Goal: Task Accomplishment & Management: Complete application form

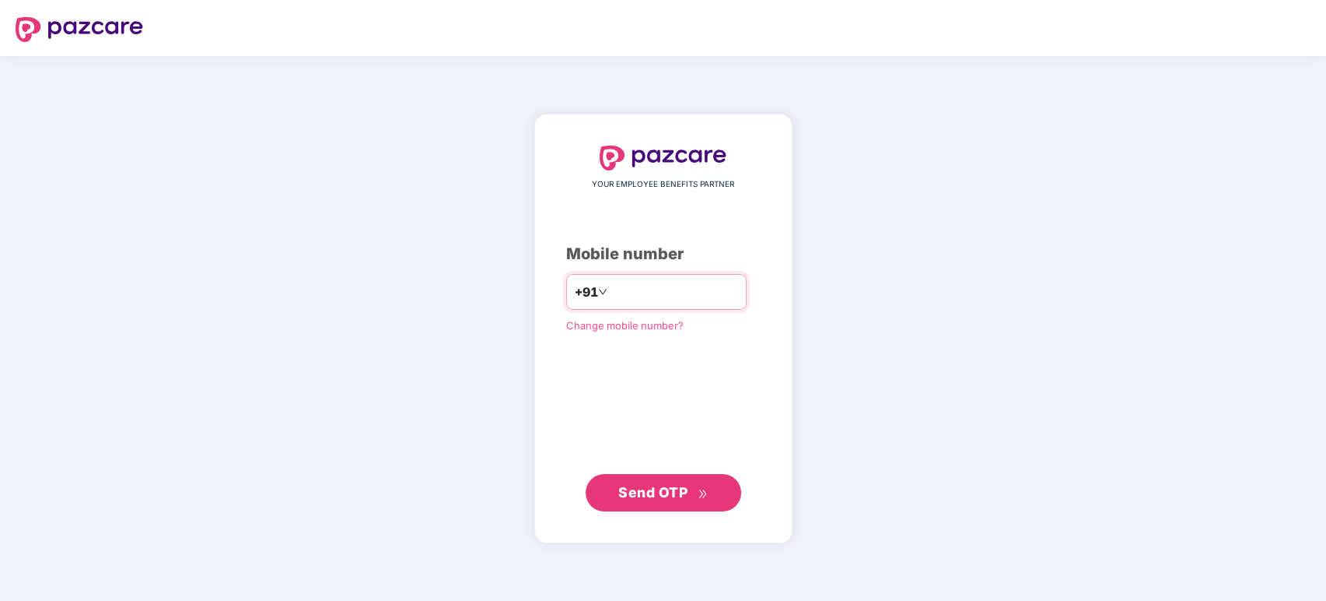
click at [645, 283] on input "number" at bounding box center [675, 291] width 128 height 25
type input "**********"
click at [642, 507] on button "Send OTP" at bounding box center [664, 491] width 156 height 37
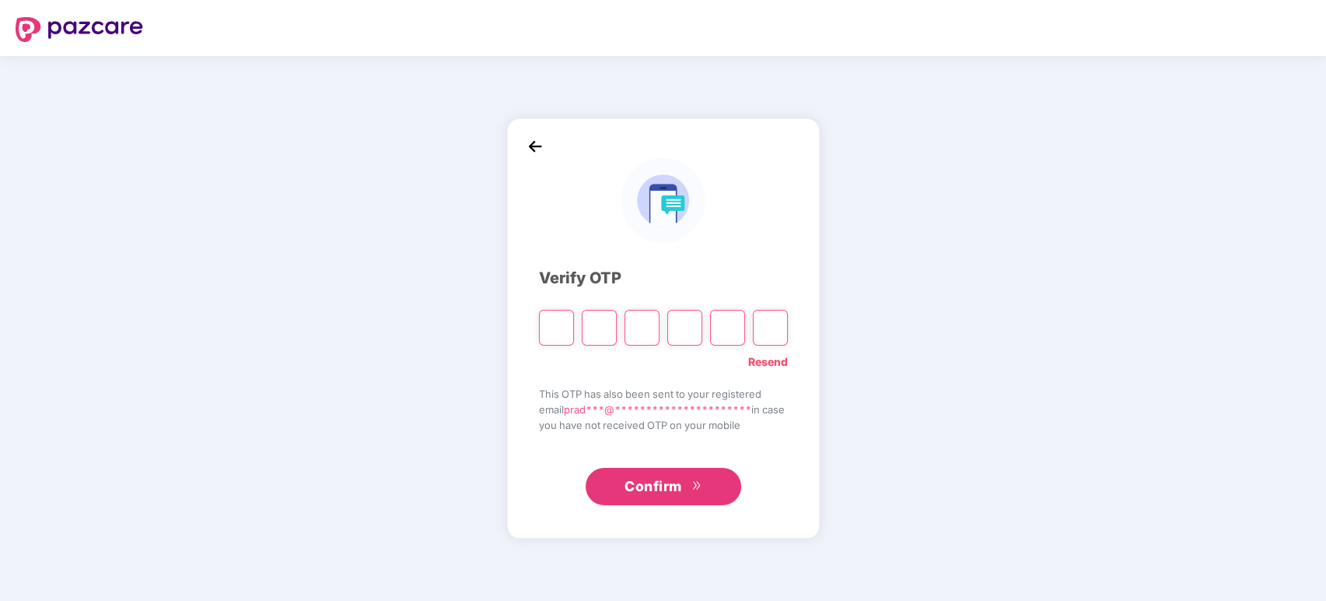
type input "*"
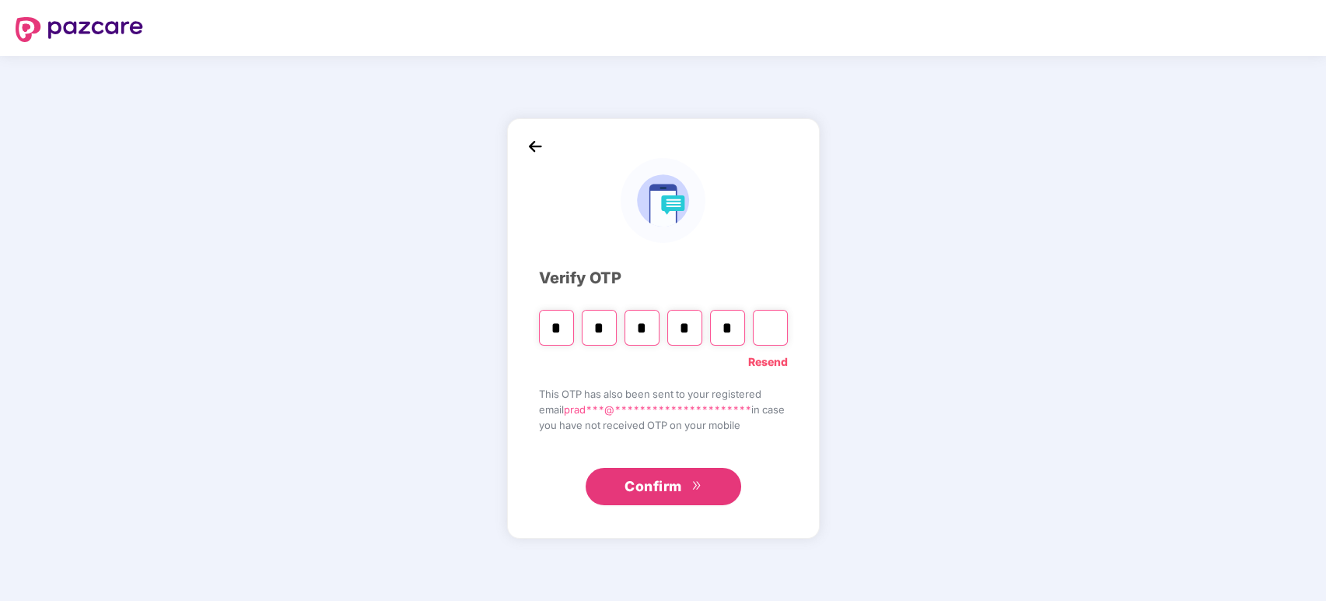
type input "*"
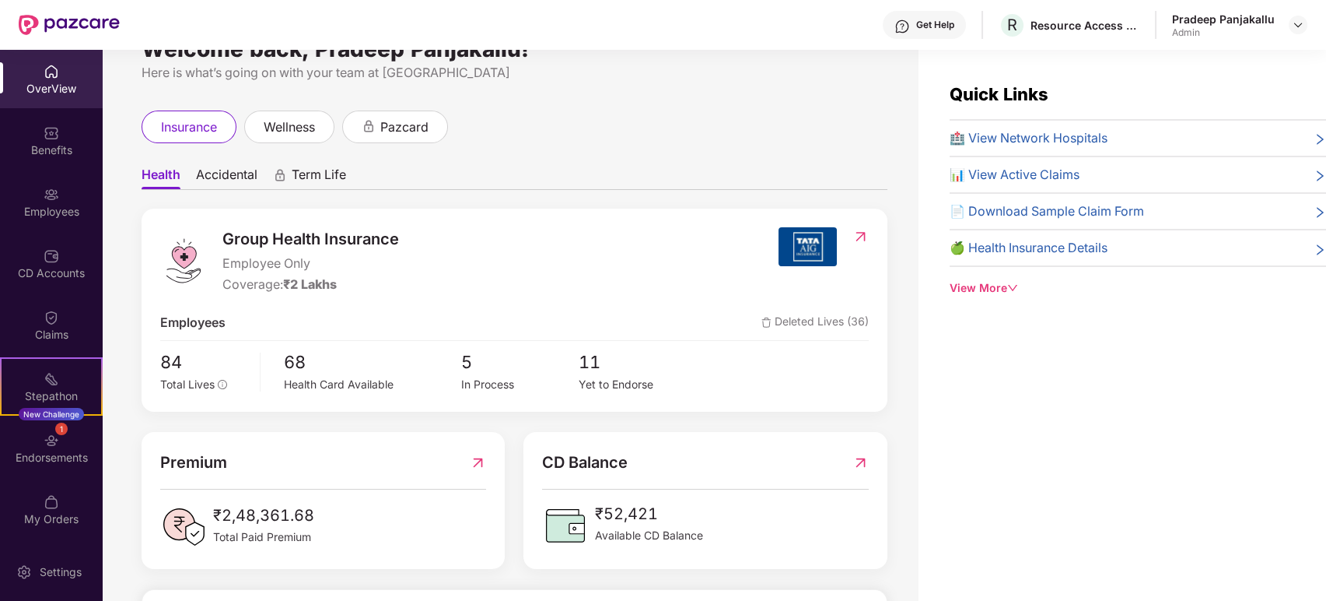
scroll to position [37, 0]
click at [59, 179] on div "Employees" at bounding box center [51, 202] width 103 height 58
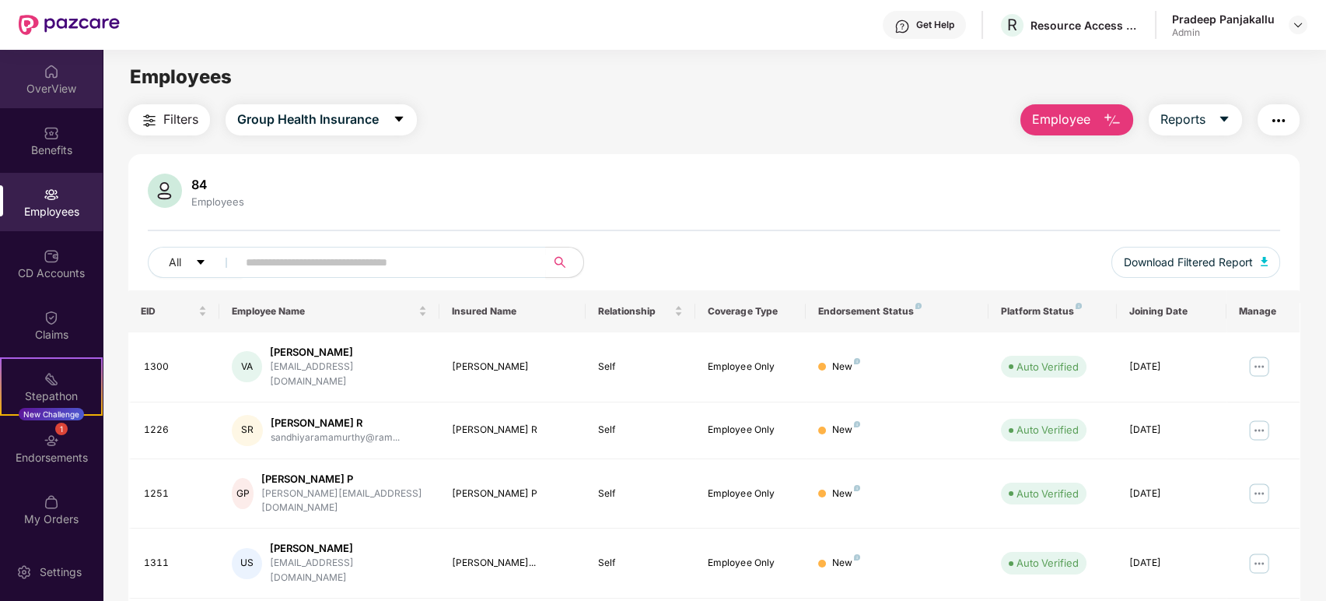
click at [44, 71] on img at bounding box center [52, 72] width 16 height 16
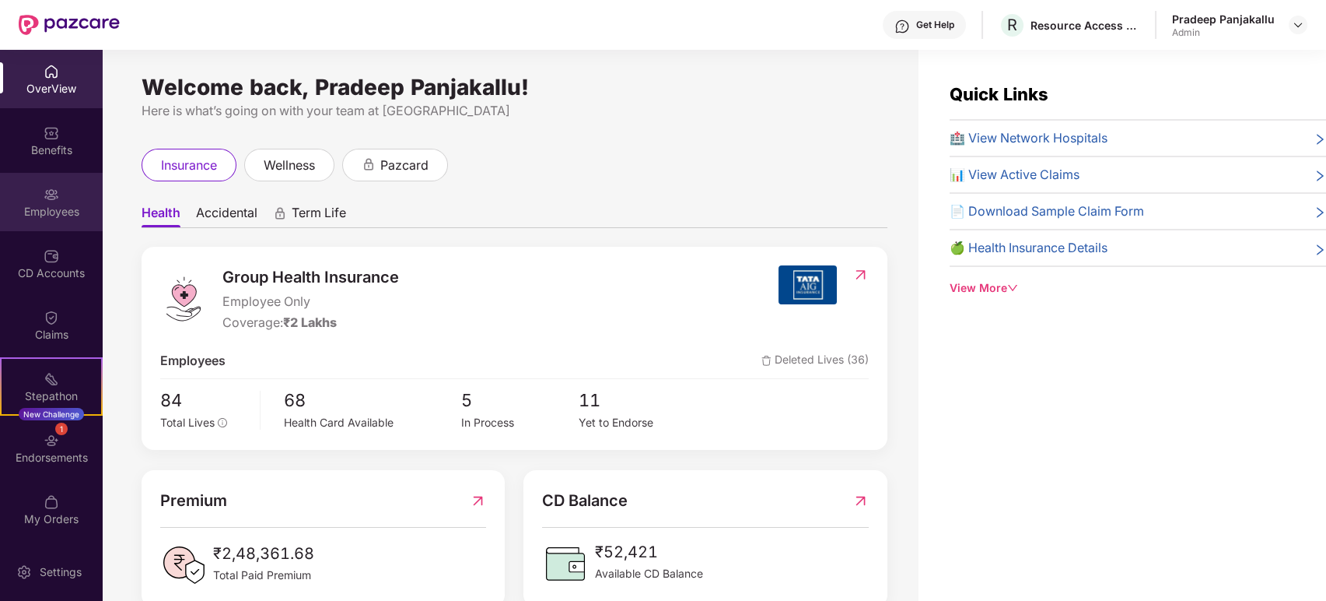
click at [39, 198] on div "Employees" at bounding box center [51, 202] width 103 height 58
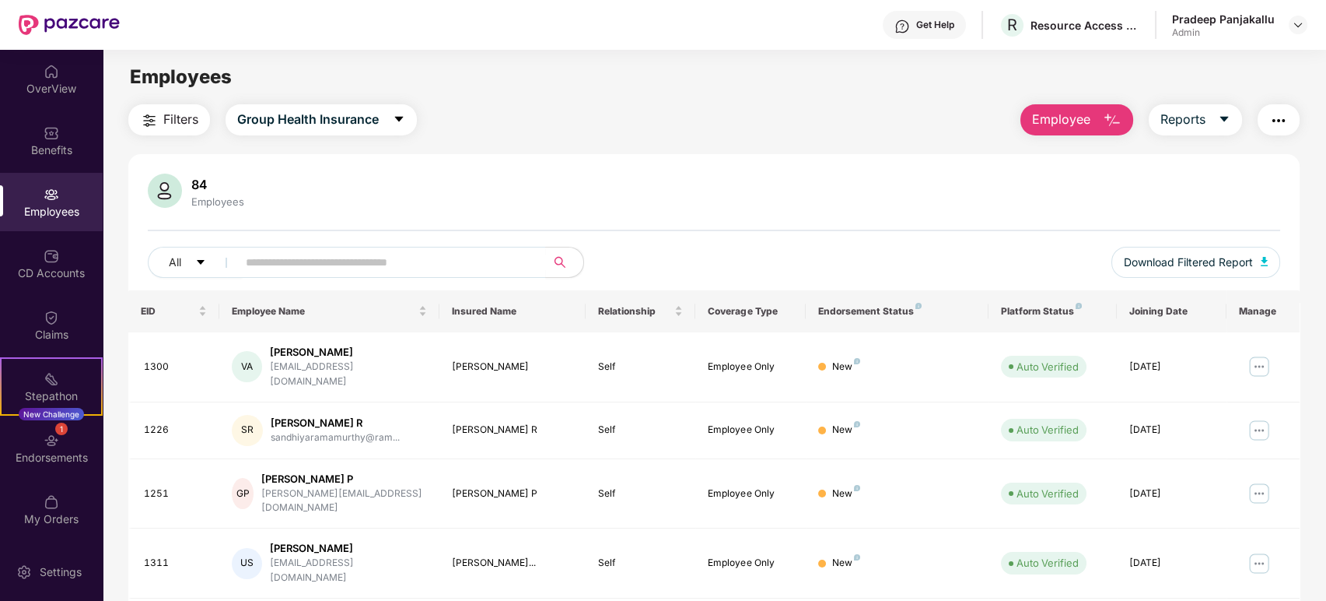
click at [1069, 139] on div "Filters Group Health Insurance Employee Reports 84 Employees All Download Filte…" at bounding box center [714, 575] width 1172 height 943
click at [1072, 114] on span "Employee" at bounding box center [1061, 119] width 58 height 19
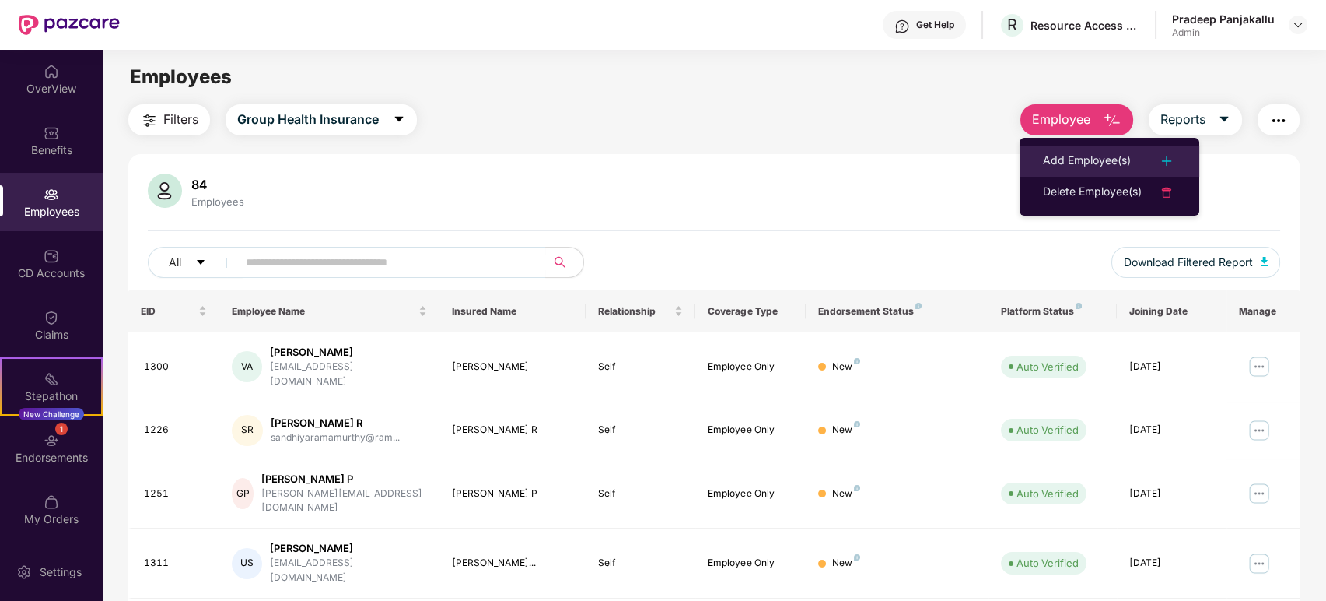
click at [1059, 163] on div "Add Employee(s)" at bounding box center [1087, 161] width 88 height 19
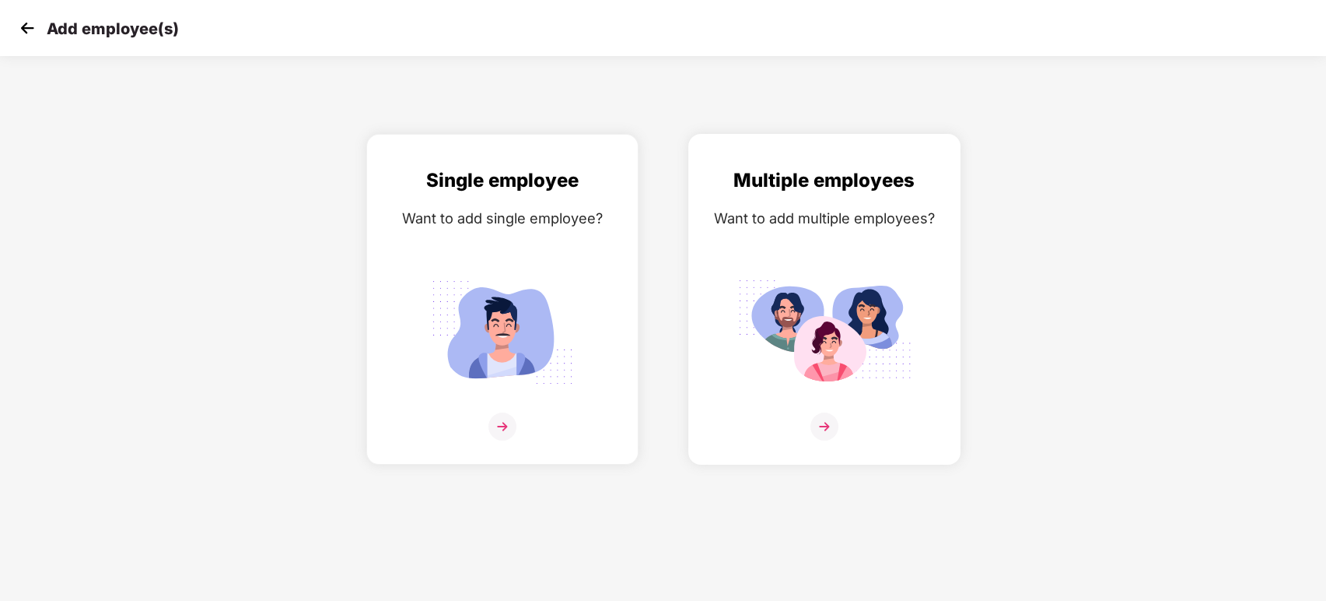
click at [826, 415] on img at bounding box center [825, 426] width 28 height 28
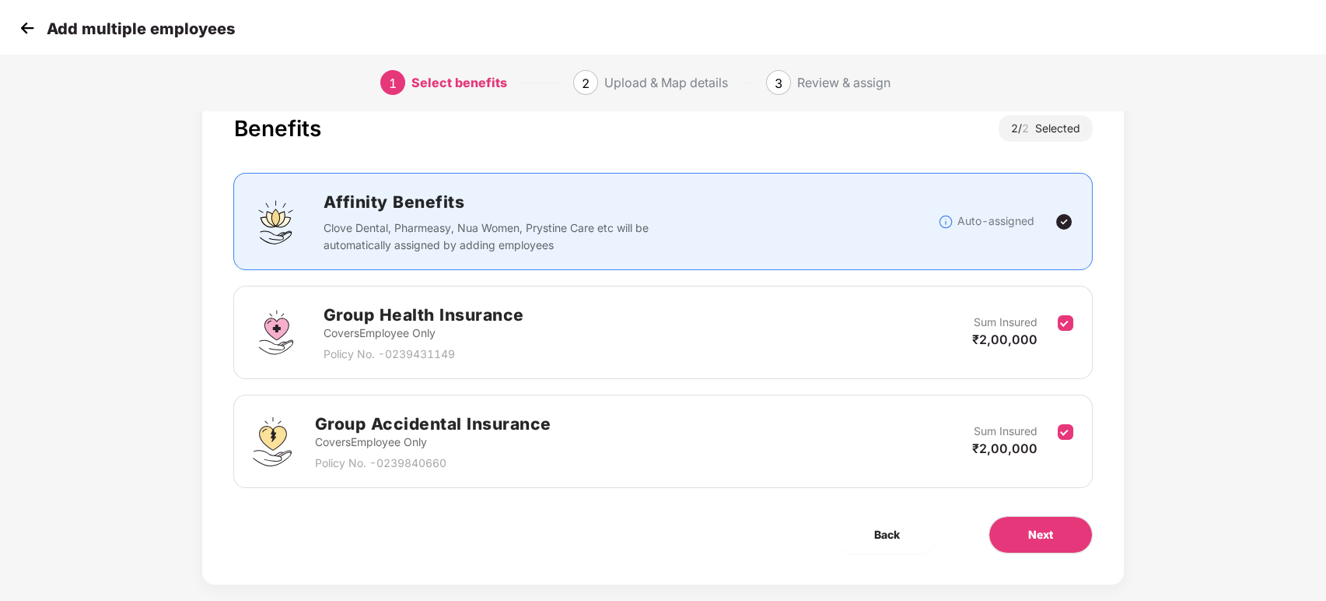
scroll to position [44, 0]
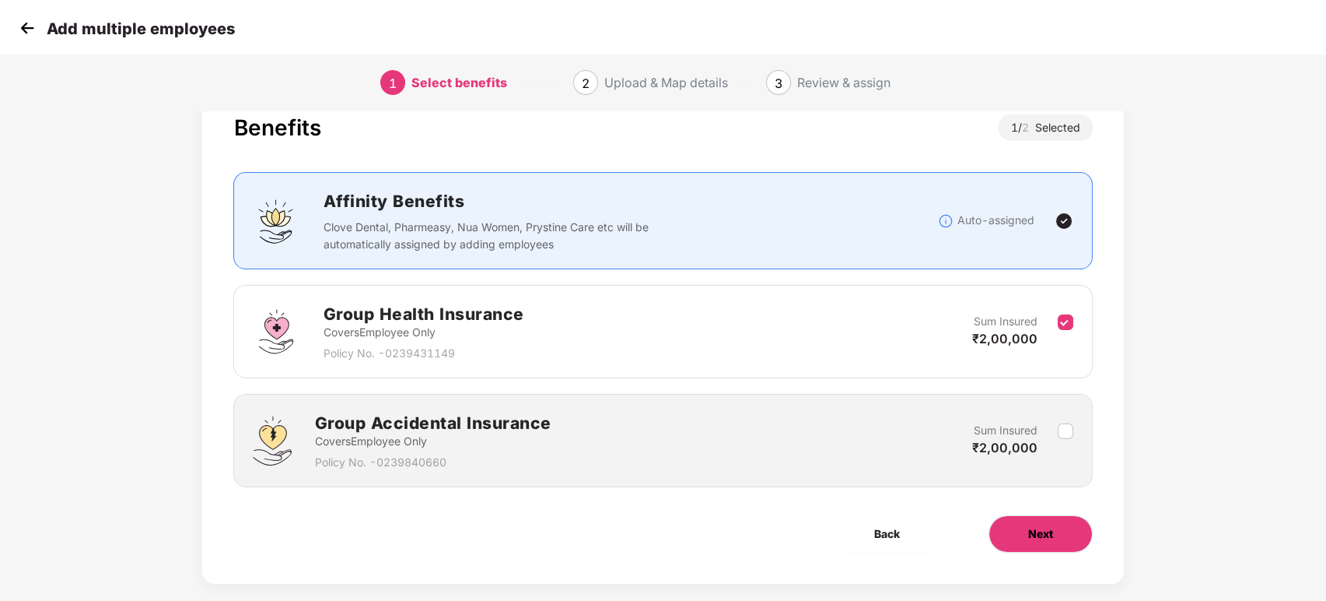
click at [1021, 538] on button "Next" at bounding box center [1041, 533] width 104 height 37
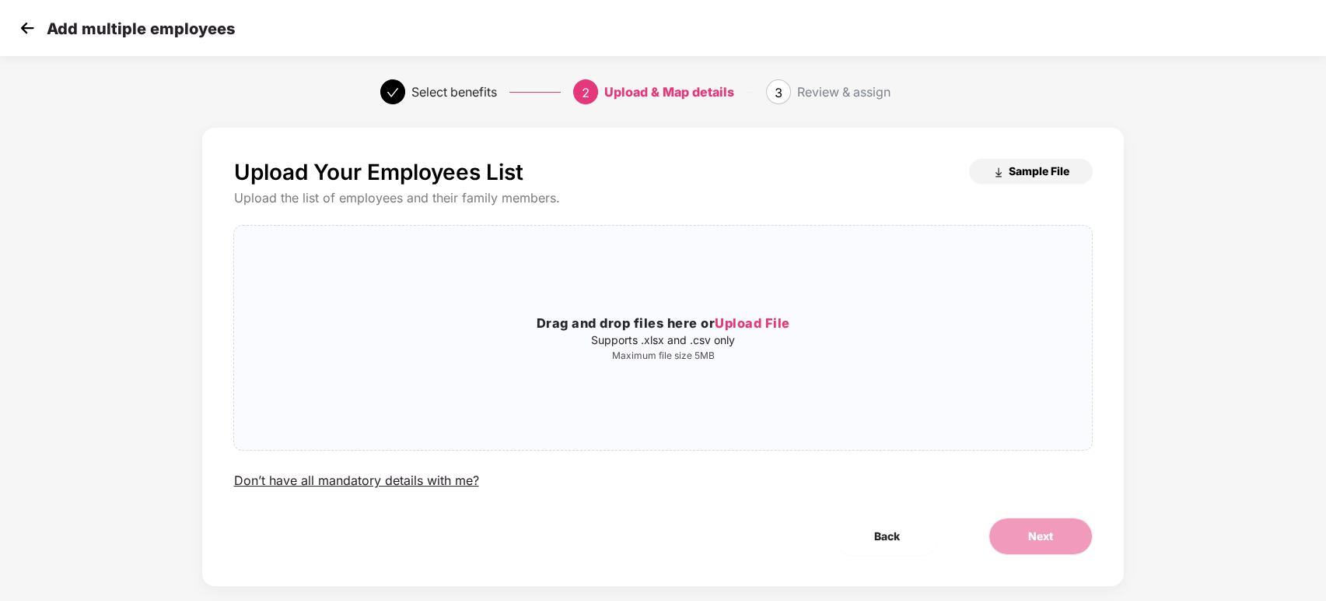
click at [1057, 164] on span "Sample File" at bounding box center [1039, 170] width 61 height 15
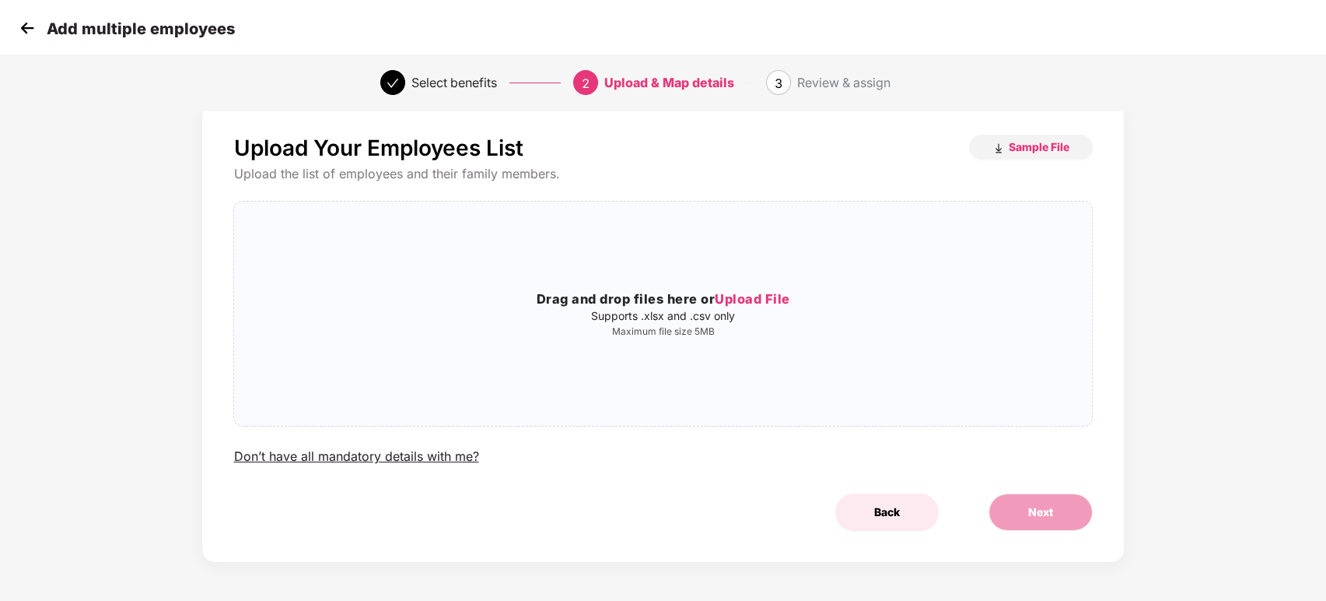
click at [884, 503] on span "Back" at bounding box center [887, 511] width 26 height 17
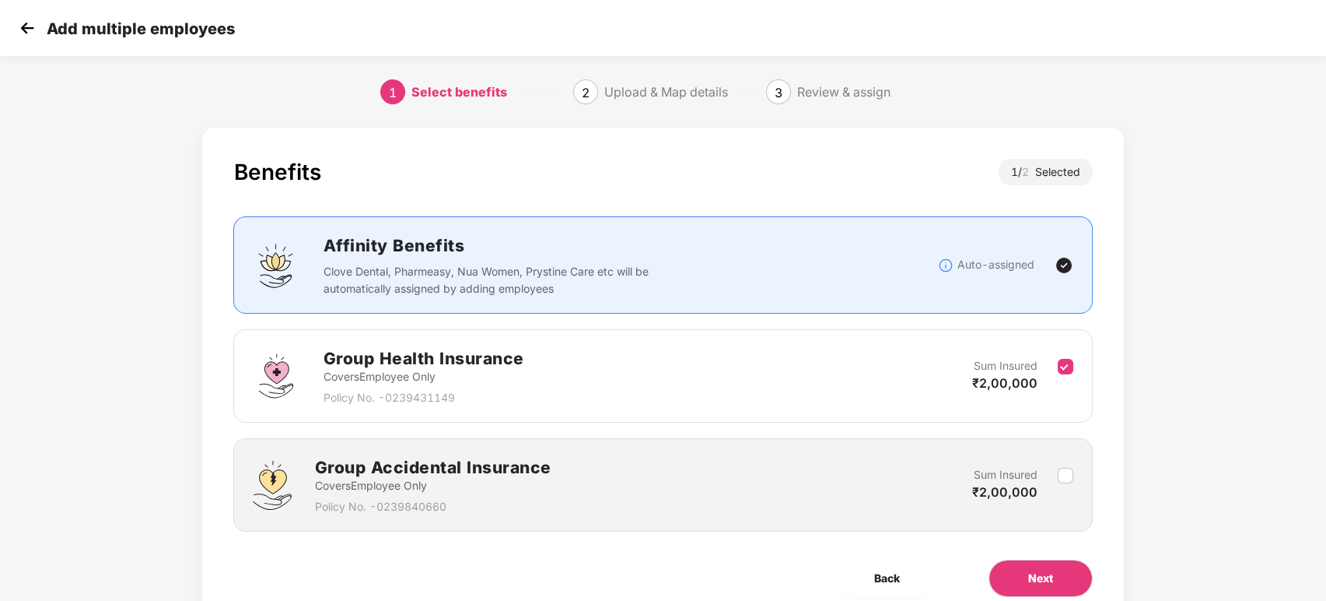
scroll to position [65, 0]
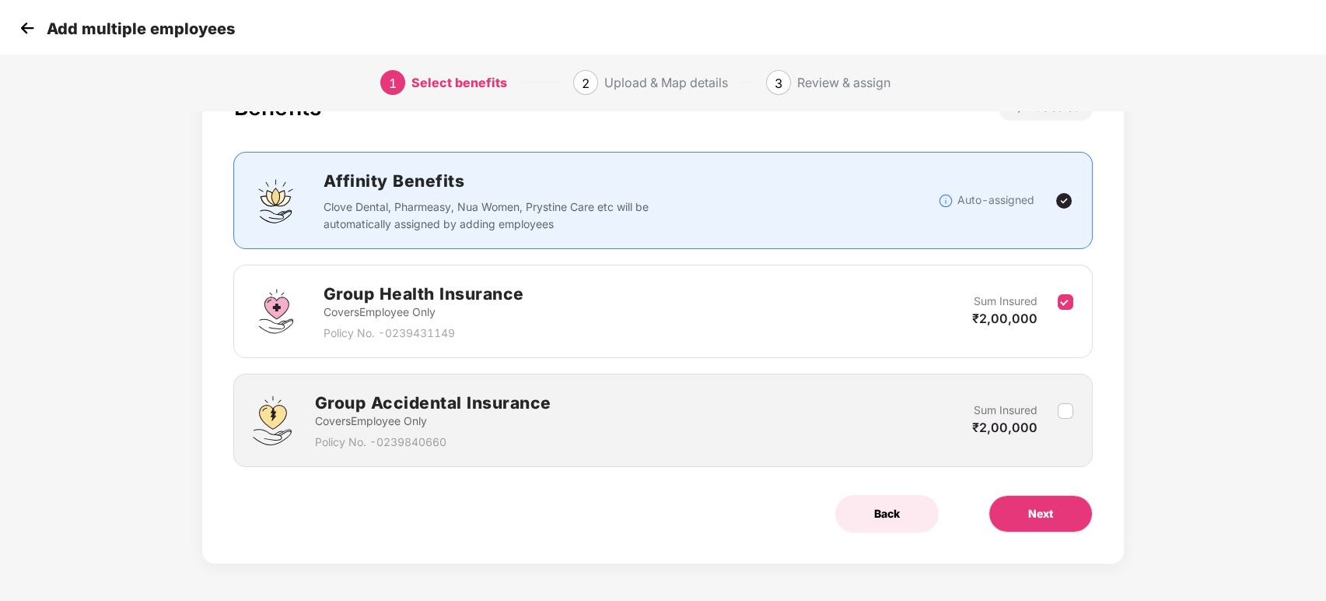
click at [874, 515] on span "Back" at bounding box center [887, 513] width 26 height 17
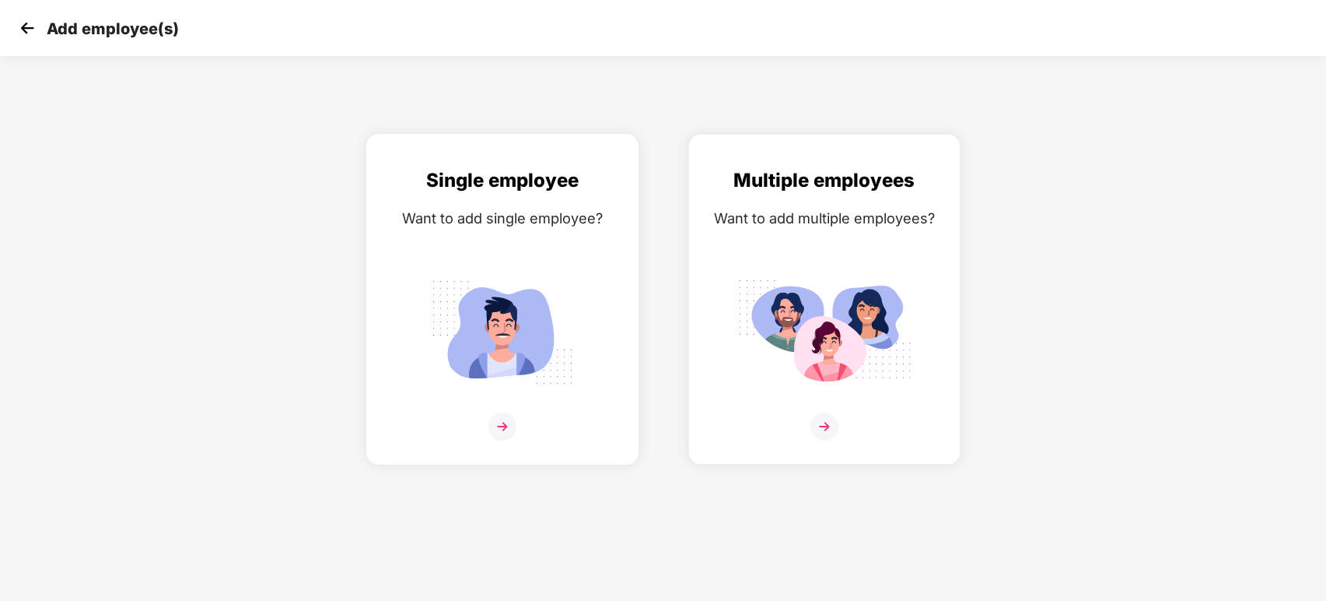
click at [499, 427] on img at bounding box center [502, 426] width 28 height 28
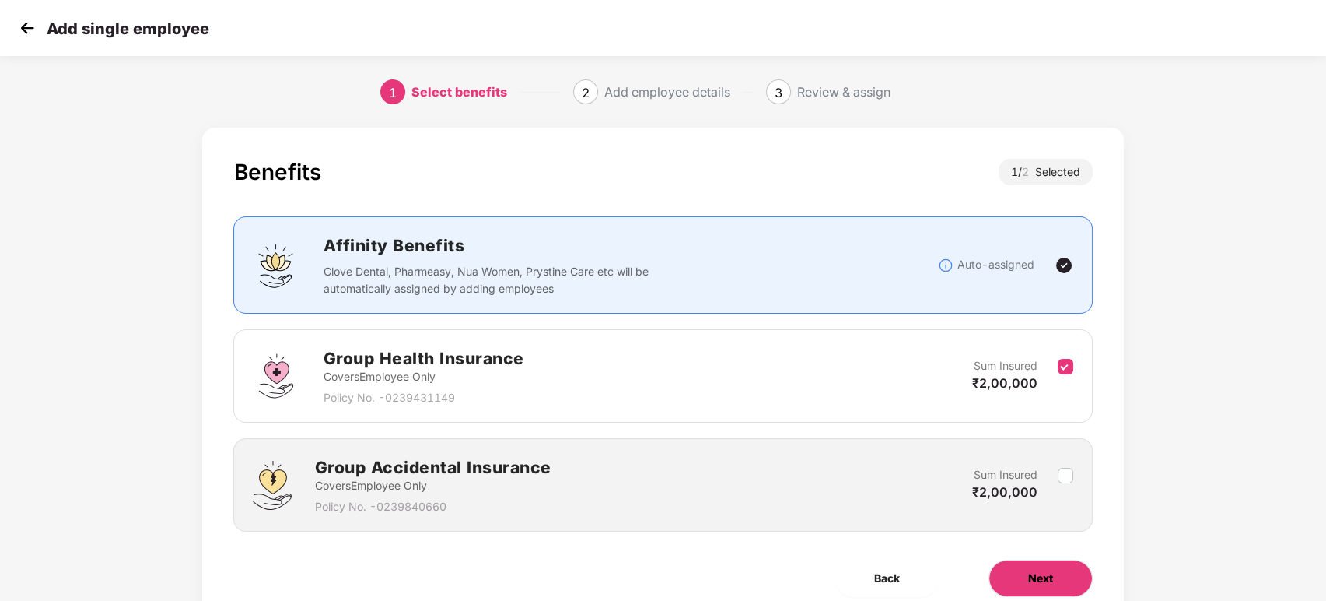
click at [1034, 564] on button "Next" at bounding box center [1041, 577] width 104 height 37
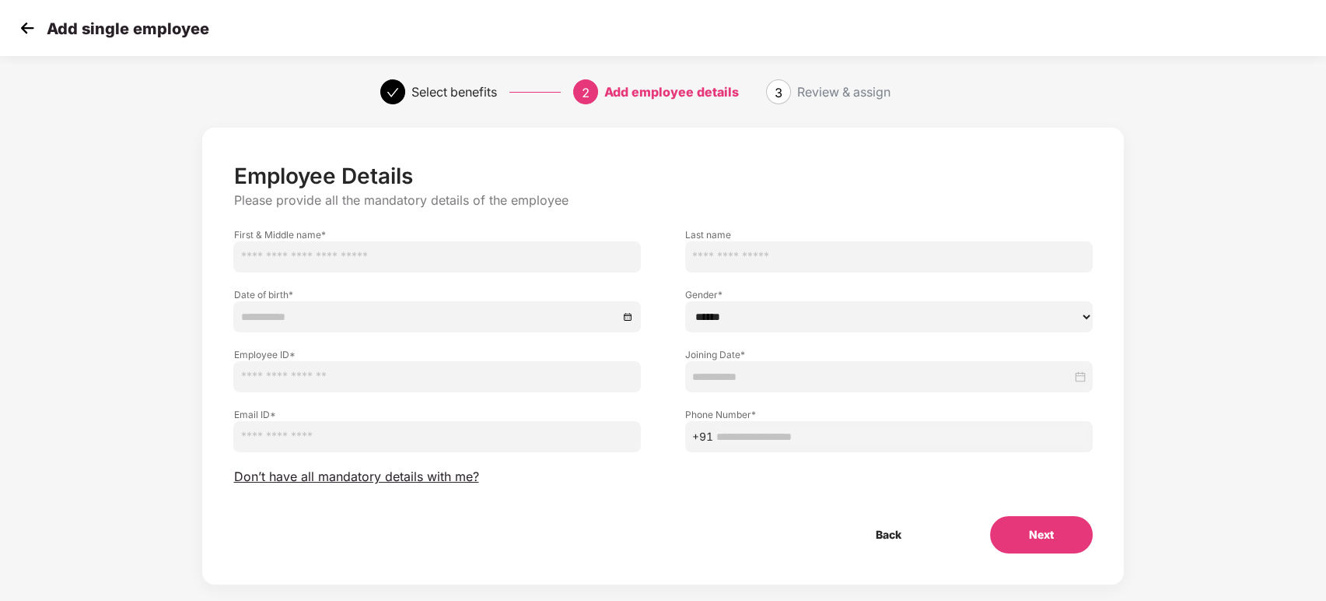
click at [329, 261] on input "text" at bounding box center [437, 256] width 408 height 31
paste input "**********"
type input "**********"
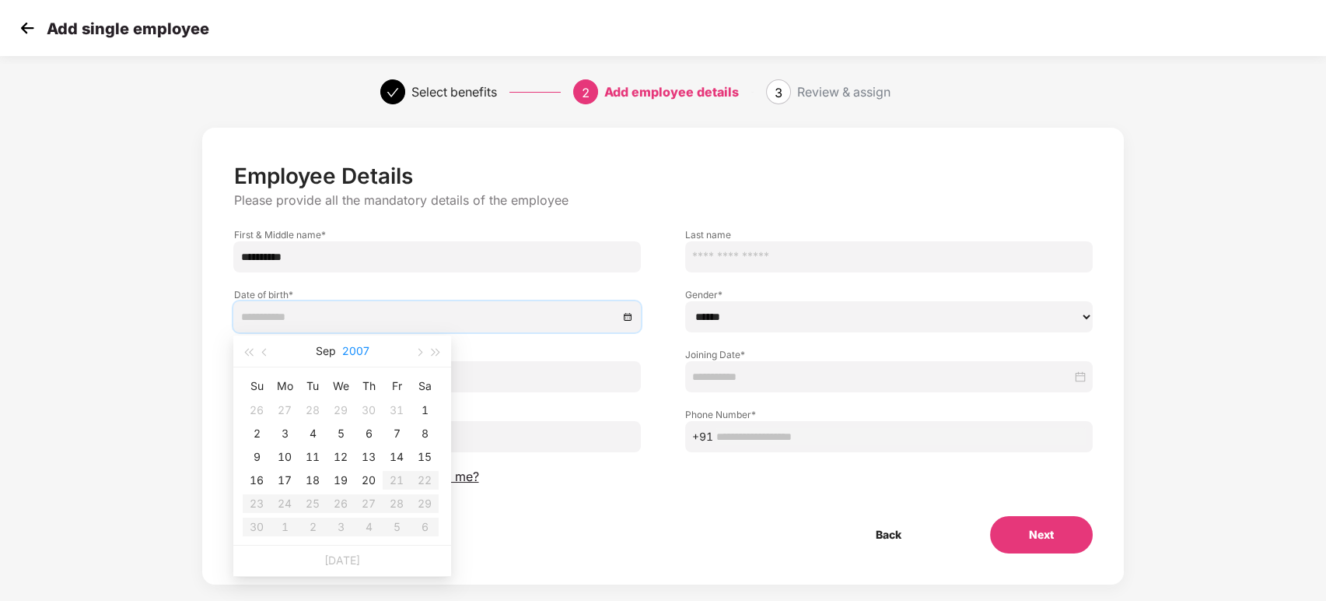
click at [348, 347] on button "2007" at bounding box center [355, 350] width 27 height 31
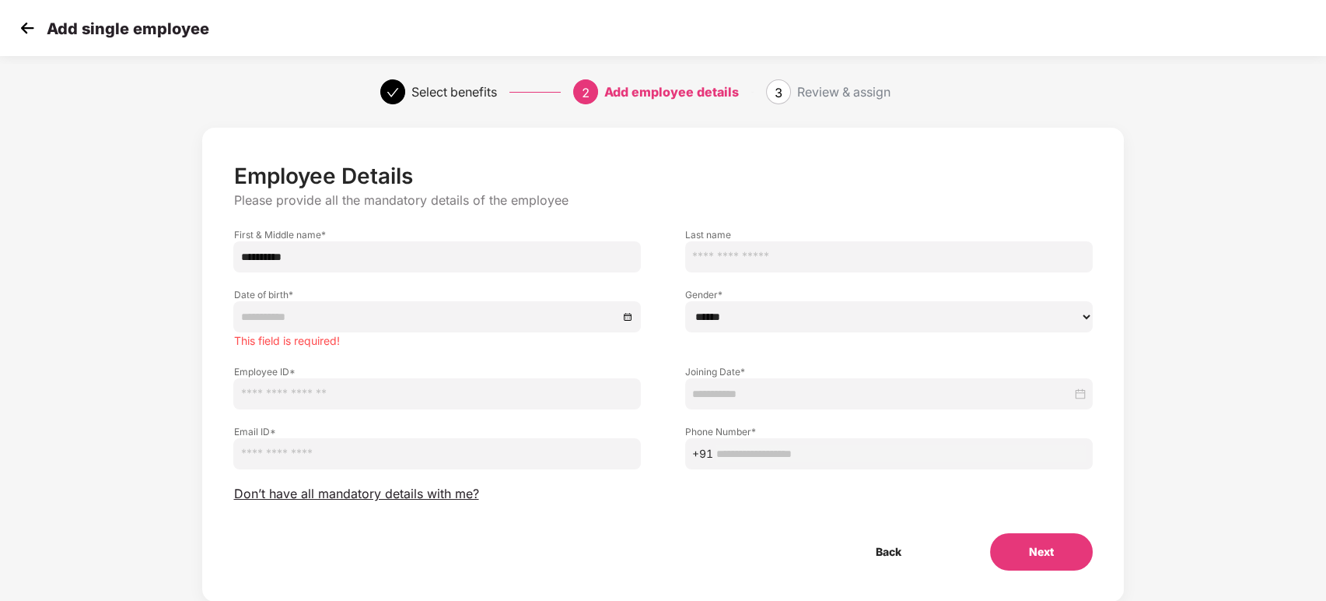
click at [27, 25] on img at bounding box center [27, 27] width 23 height 23
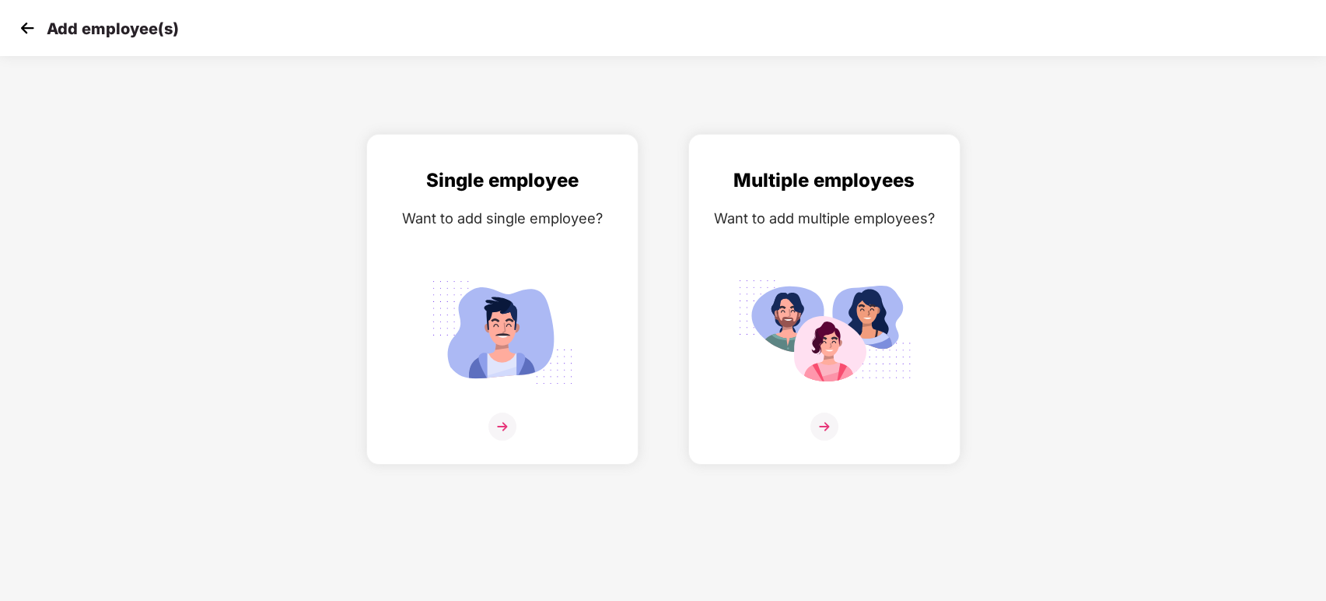
click at [16, 25] on img at bounding box center [27, 27] width 23 height 23
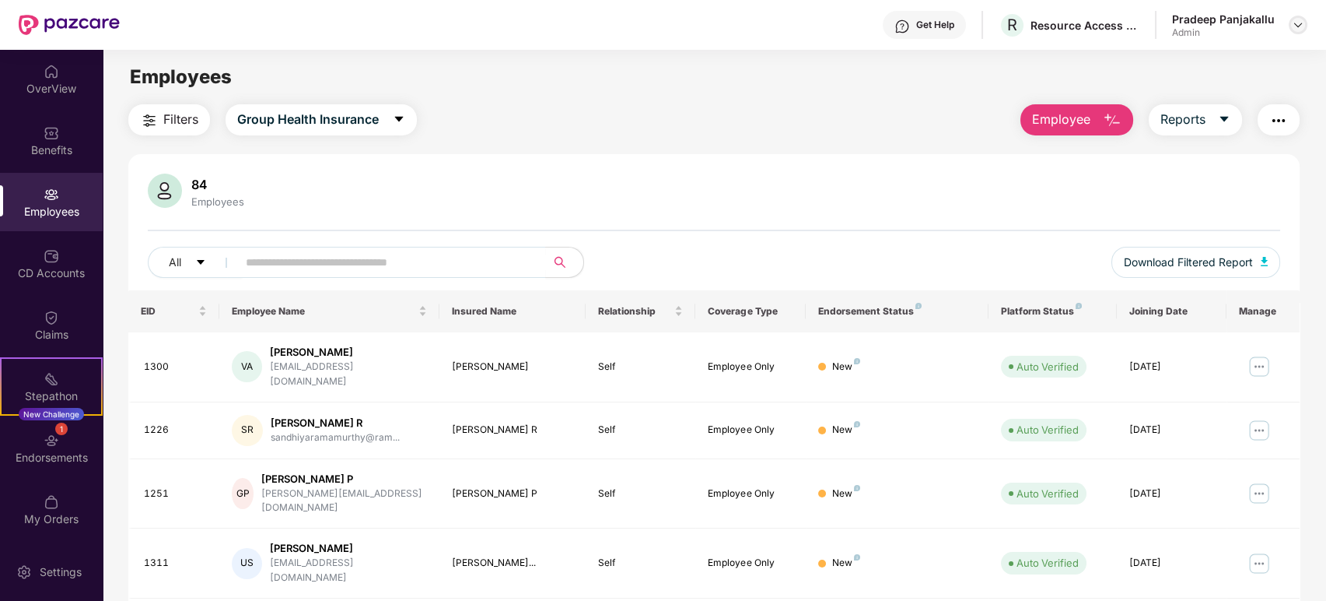
click at [1301, 26] on img at bounding box center [1298, 25] width 12 height 12
click at [1164, 99] on div "Logout" at bounding box center [1225, 92] width 202 height 30
